Goal: Information Seeking & Learning: Check status

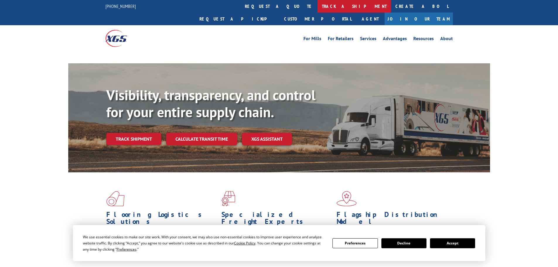
click at [317, 1] on link "track a shipment" at bounding box center [353, 6] width 73 height 13
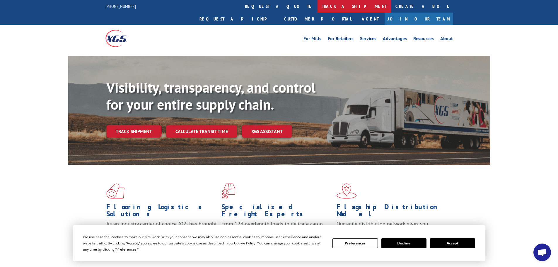
click at [317, 7] on link "track a shipment" at bounding box center [353, 6] width 73 height 13
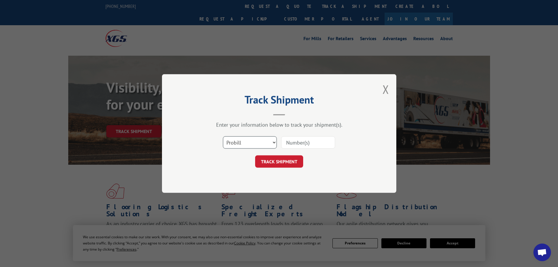
click at [243, 140] on select "Select category... Probill BOL PO" at bounding box center [250, 142] width 54 height 12
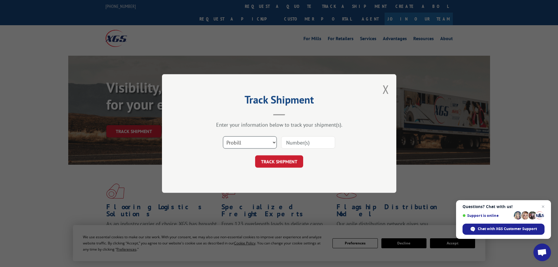
select select "bol"
click at [223, 136] on select "Select category... Probill BOL PO" at bounding box center [250, 142] width 54 height 12
click at [301, 141] on input at bounding box center [308, 142] width 54 height 12
paste input "5212943"
type input "5212943"
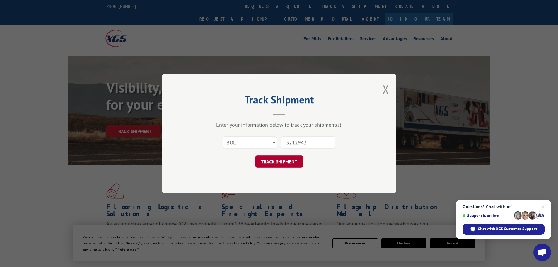
click at [288, 157] on button "TRACK SHIPMENT" at bounding box center [279, 161] width 48 height 12
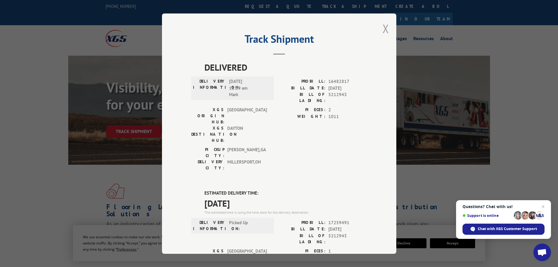
click at [385, 31] on button "Close modal" at bounding box center [385, 29] width 6 height 16
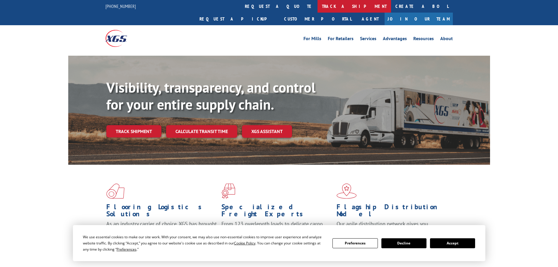
click at [317, 8] on link "track a shipment" at bounding box center [353, 6] width 73 height 13
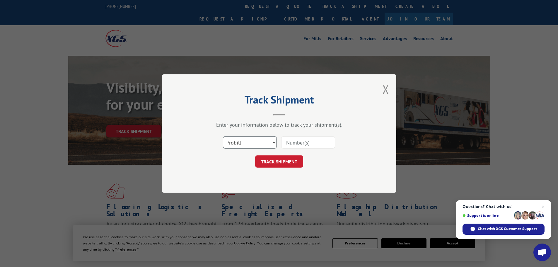
click at [247, 139] on select "Select category... Probill BOL PO" at bounding box center [250, 142] width 54 height 12
click at [246, 138] on select "Select category... Probill BOL PO" at bounding box center [250, 142] width 54 height 12
click at [303, 140] on input at bounding box center [308, 142] width 54 height 12
paste input "17450229"
type input "17450229"
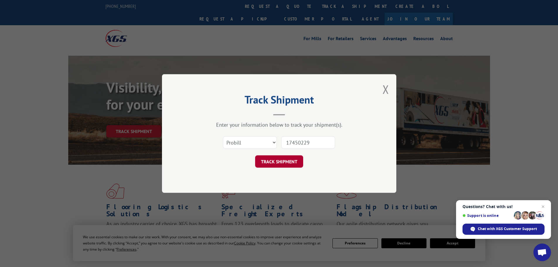
click at [292, 161] on button "TRACK SHIPMENT" at bounding box center [279, 161] width 48 height 12
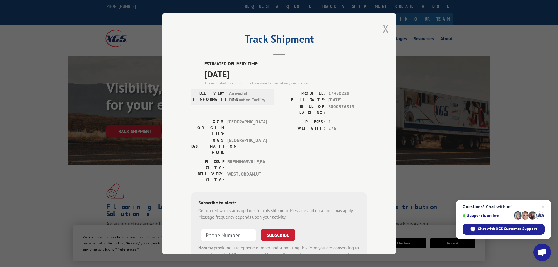
click at [384, 27] on button "Close modal" at bounding box center [385, 29] width 6 height 16
